Goal: Information Seeking & Learning: Learn about a topic

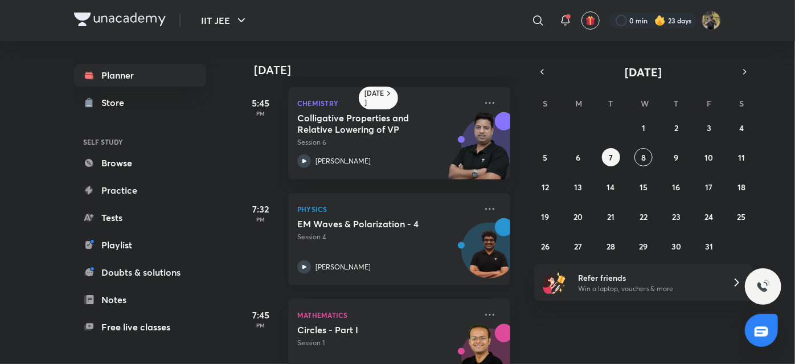
scroll to position [615, 0]
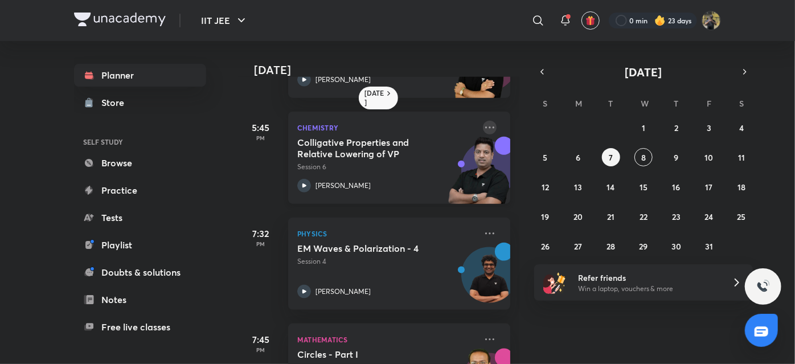
click at [483, 130] on icon at bounding box center [490, 128] width 14 height 14
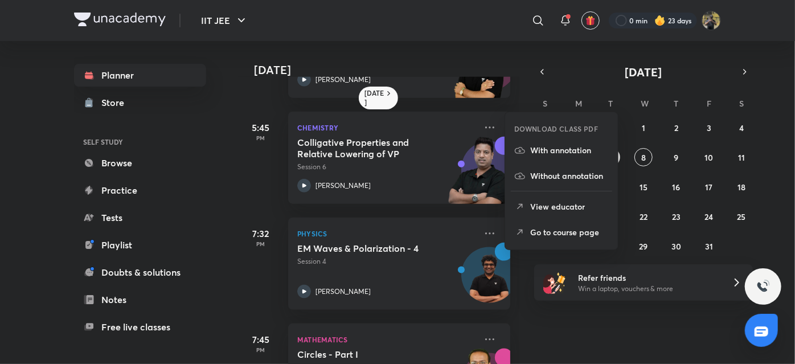
click at [521, 149] on icon at bounding box center [519, 150] width 11 height 11
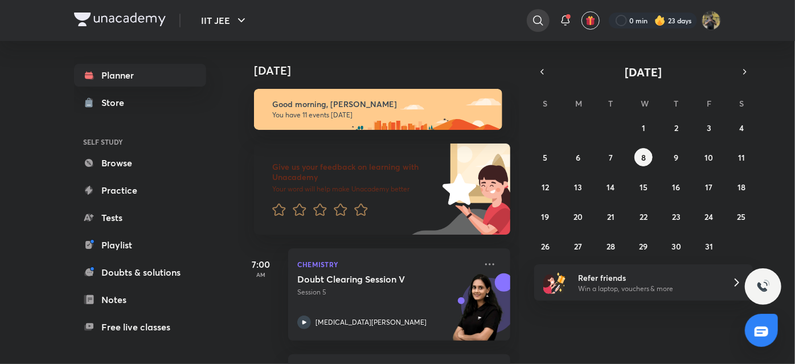
click at [533, 18] on icon at bounding box center [539, 21] width 14 height 14
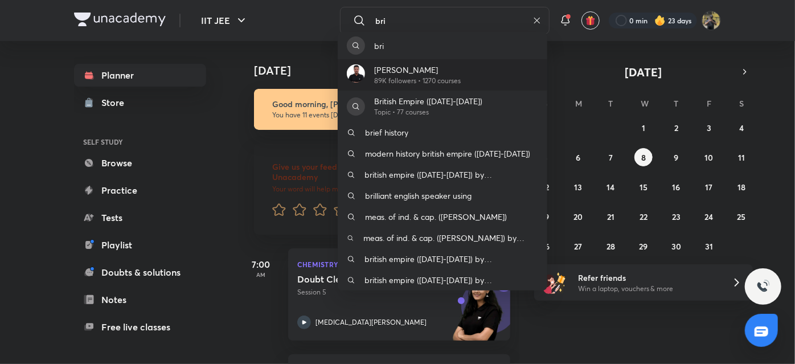
type input "bri"
click at [489, 63] on div "[PERSON_NAME] 89K followers • 1270 courses" at bounding box center [443, 74] width 210 height 31
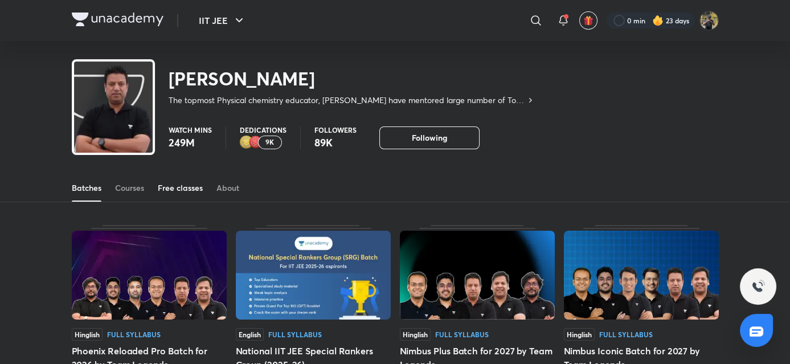
click at [198, 195] on link "Free classes" at bounding box center [180, 187] width 45 height 27
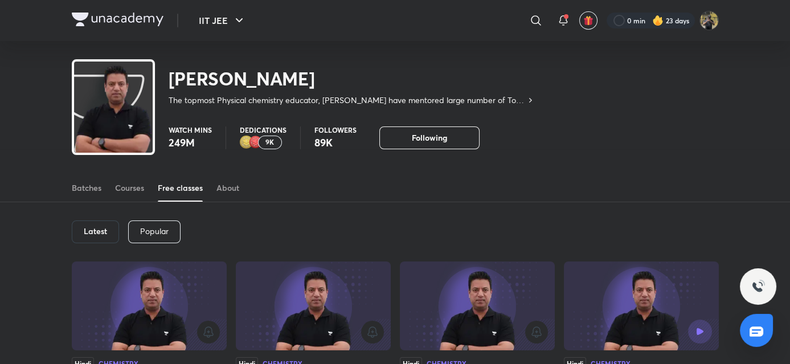
click at [108, 156] on div "Batches Courses Free classes About" at bounding box center [395, 175] width 790 height 53
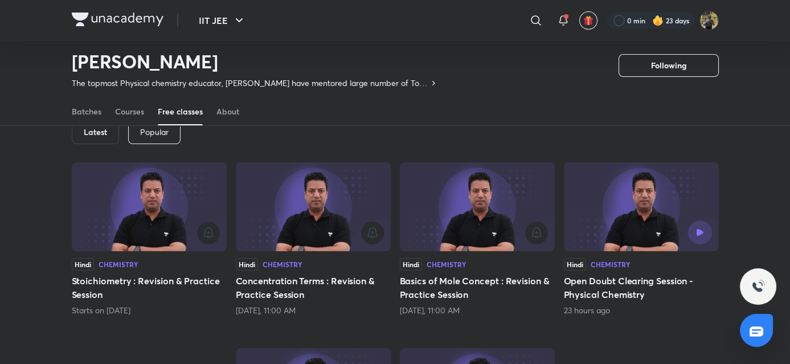
scroll to position [126, 0]
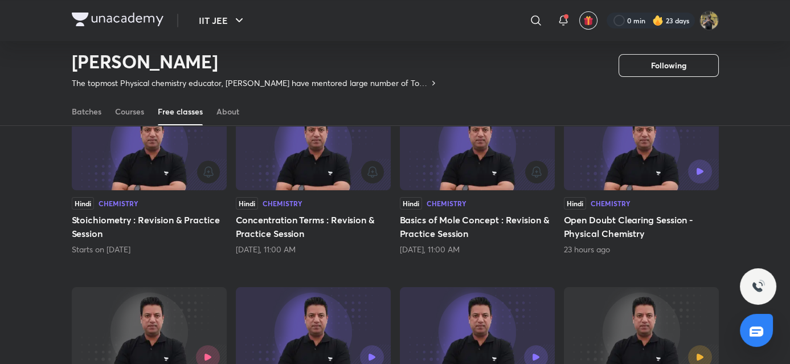
click at [476, 199] on div "Hindi Chemistry" at bounding box center [477, 203] width 155 height 13
